Goal: Navigation & Orientation: Find specific page/section

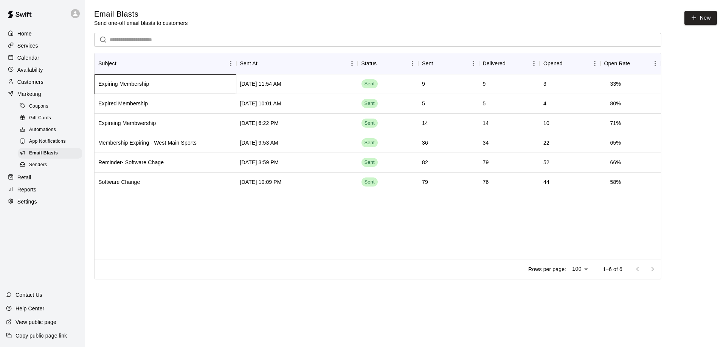
click at [164, 82] on div "Expiring Membership" at bounding box center [166, 84] width 142 height 20
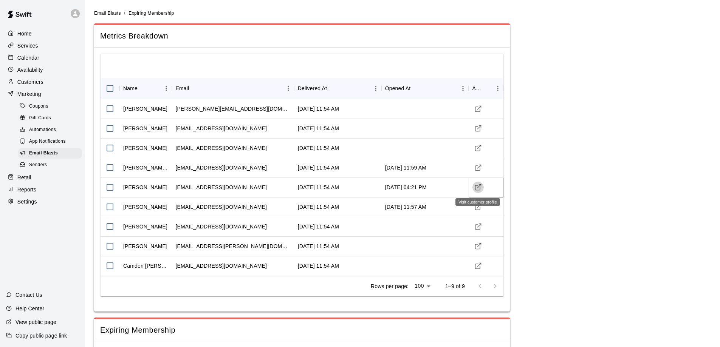
click at [479, 185] on icon "Visit customer profile" at bounding box center [478, 188] width 8 height 8
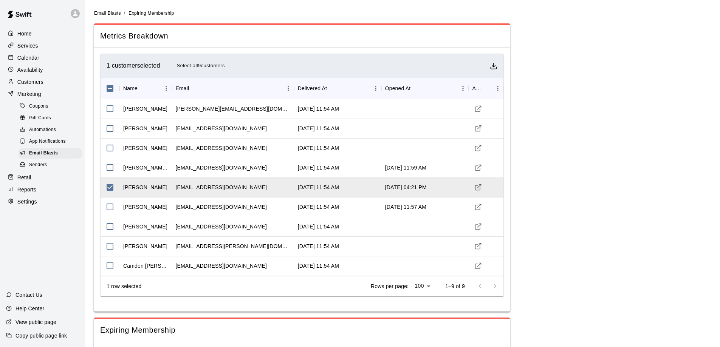
click at [33, 84] on p "Customers" at bounding box center [30, 82] width 26 height 8
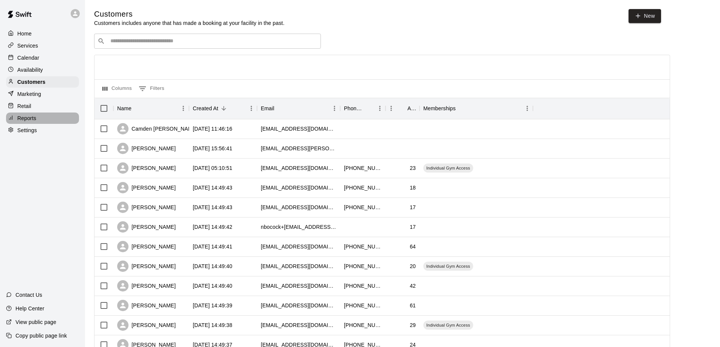
click at [22, 121] on p "Reports" at bounding box center [26, 119] width 19 height 8
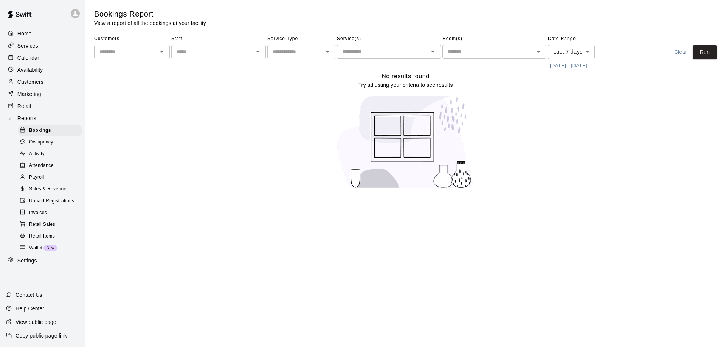
click at [50, 193] on span "Sales & Revenue" at bounding box center [47, 190] width 37 height 8
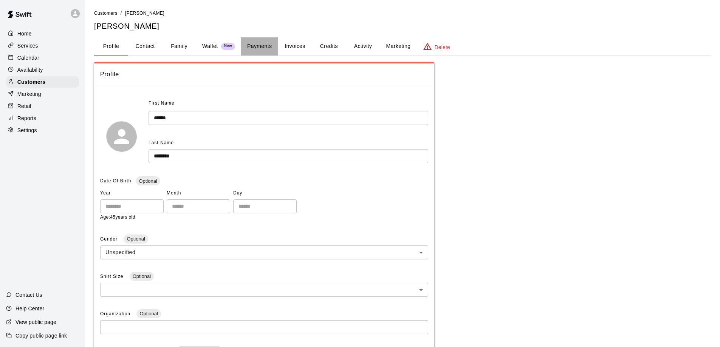
click at [258, 46] on button "Payments" at bounding box center [259, 46] width 37 height 18
